Goal: Task Accomplishment & Management: Manage account settings

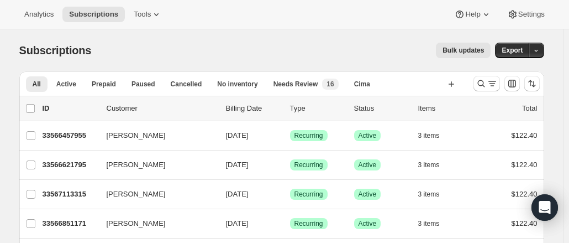
click at [237, 34] on div "Subscriptions. This page is ready Subscriptions Bulk updates More actions Bulk …" at bounding box center [281, 50] width 525 height 42
